Goal: Navigation & Orientation: Go to known website

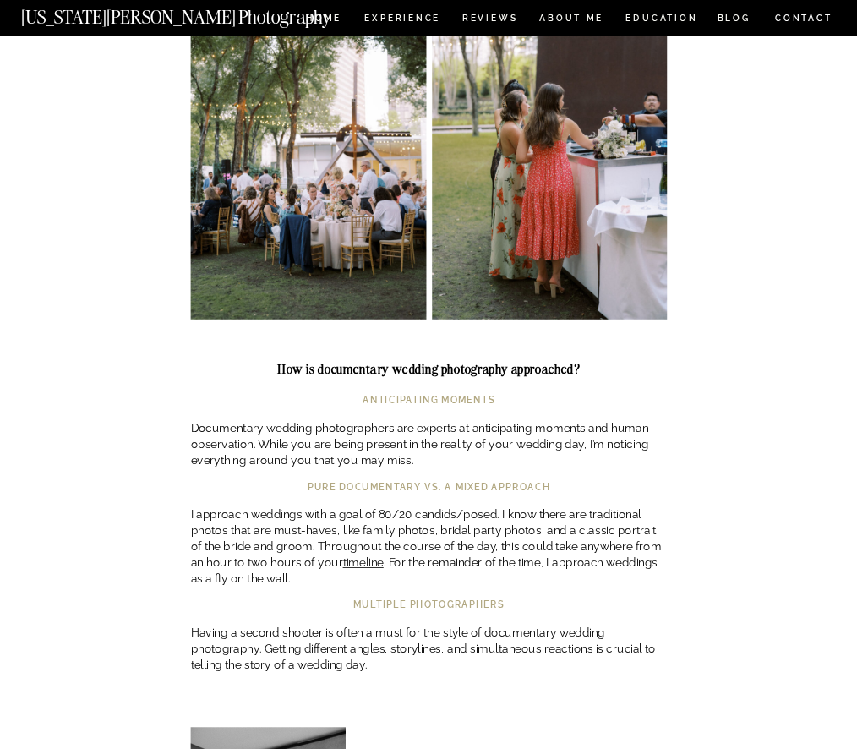
scroll to position [1494, 0]
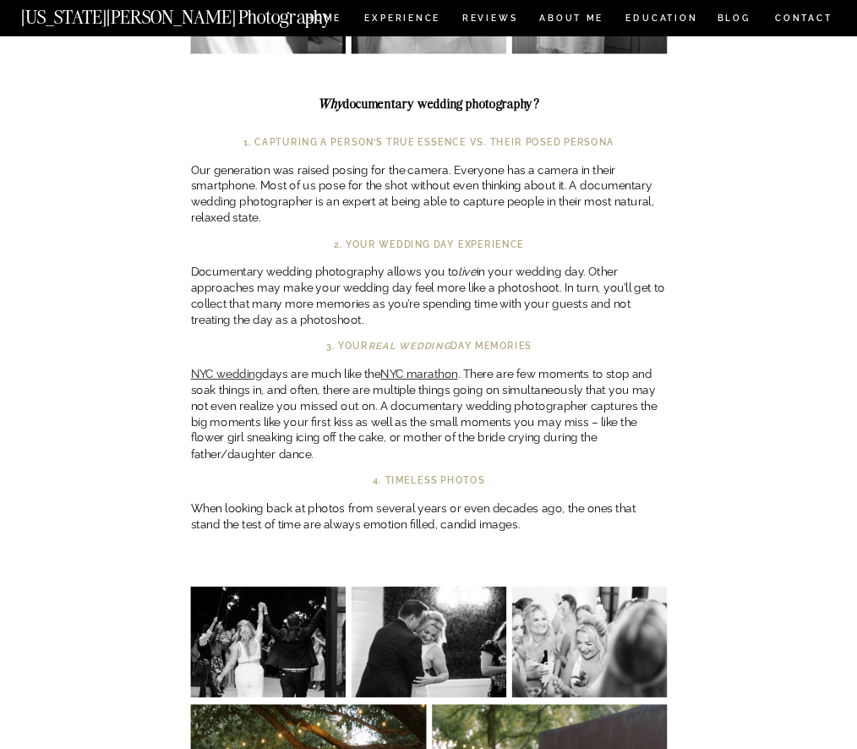
click at [315, 17] on nav "[US_STATE][PERSON_NAME] Photography" at bounding box center [200, 13] width 359 height 12
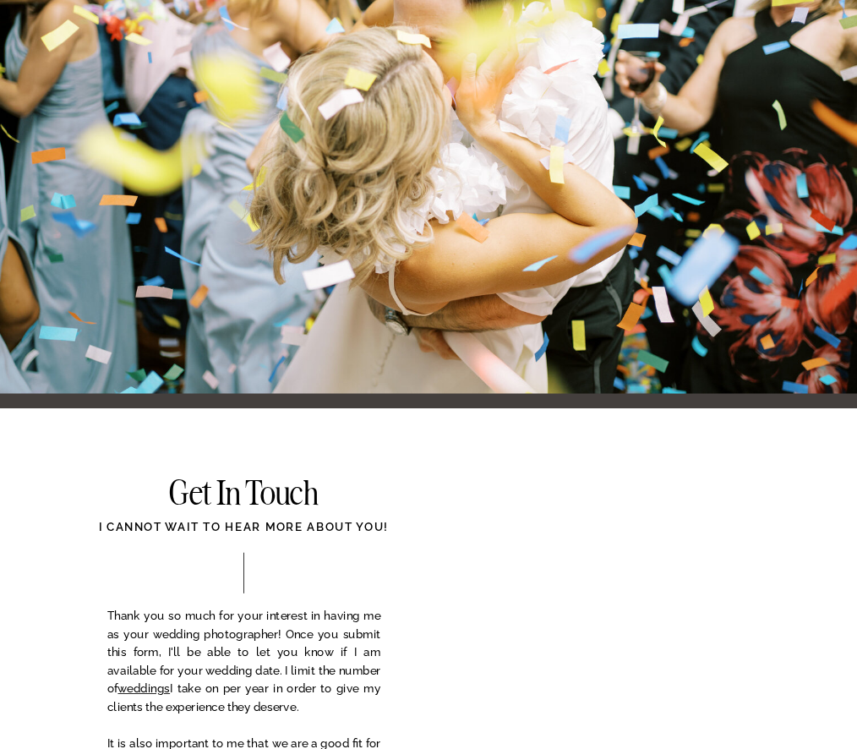
scroll to position [5188, 0]
